Goal: Transaction & Acquisition: Subscribe to service/newsletter

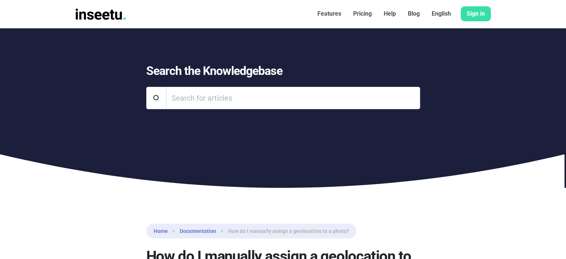
click at [475, 16] on font "Sign in" at bounding box center [476, 13] width 18 height 7
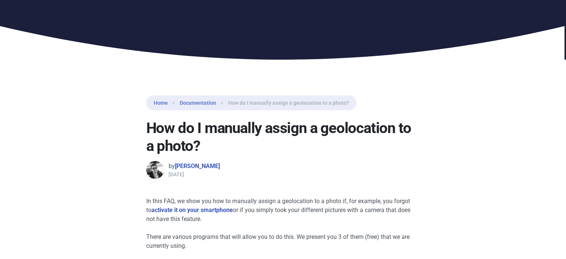
scroll to position [149, 0]
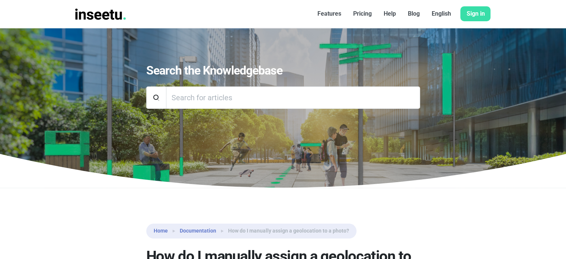
click at [354, 14] on font "Pricing" at bounding box center [362, 13] width 19 height 7
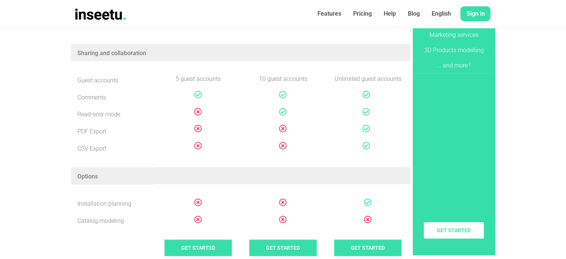
scroll to position [474, 0]
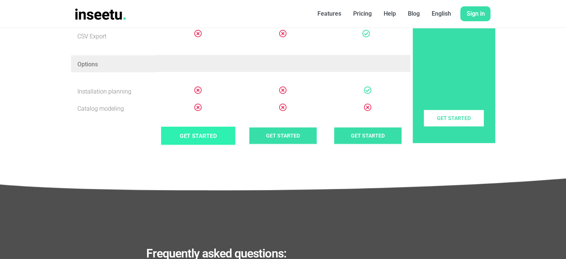
click at [190, 134] on link "Get started" at bounding box center [198, 135] width 75 height 19
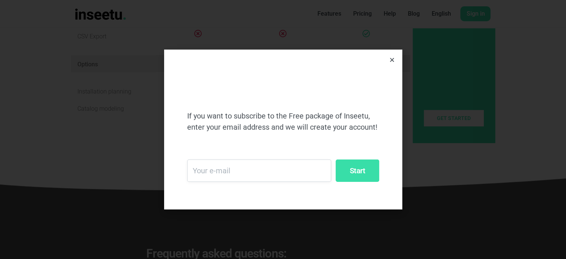
click at [228, 176] on input "email" at bounding box center [259, 170] width 144 height 22
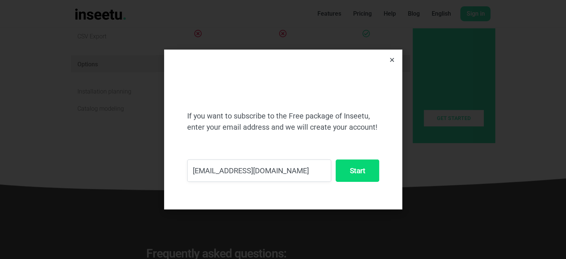
type input "prathmesha.agarwadekar@unigoa.a.c.in"
click at [368, 180] on input "Start" at bounding box center [357, 170] width 43 height 22
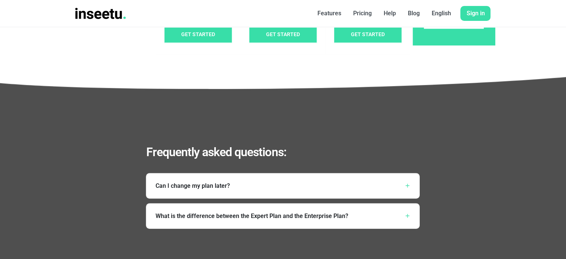
scroll to position [595, 0]
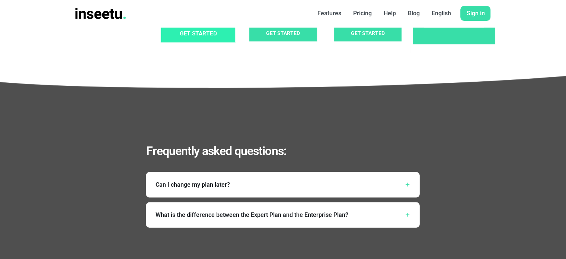
click at [206, 37] on link "Get started" at bounding box center [198, 33] width 75 height 19
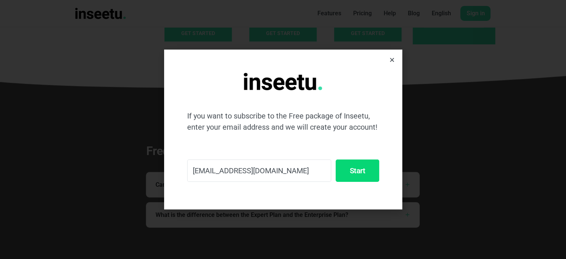
click at [355, 165] on input "Start" at bounding box center [357, 170] width 43 height 22
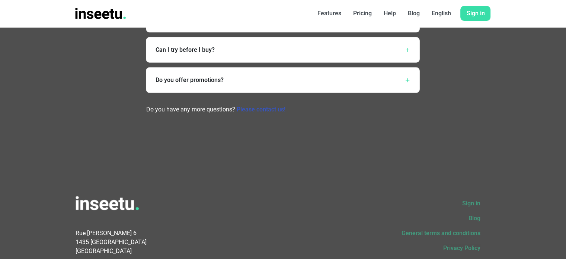
scroll to position [870, 0]
